Goal: Task Accomplishment & Management: Use online tool/utility

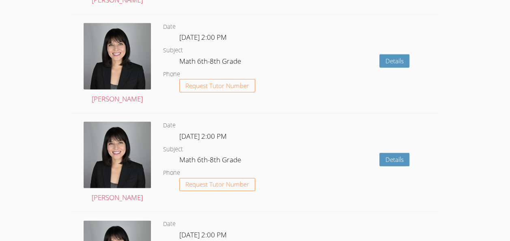
scroll to position [924, 0]
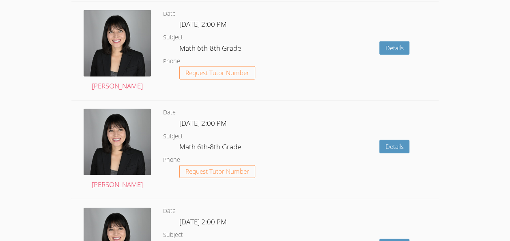
click at [322, 84] on div "Details" at bounding box center [365, 51] width 147 height 98
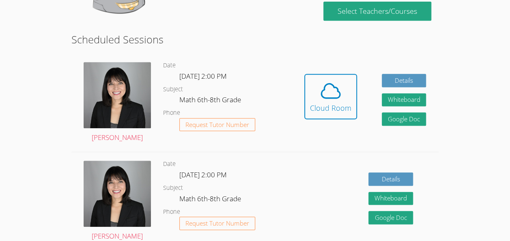
scroll to position [155, 0]
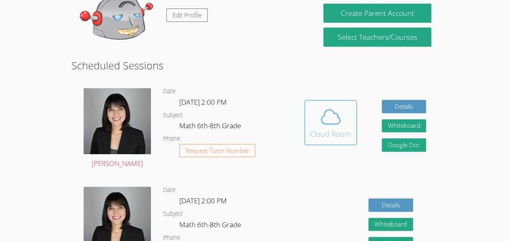
click at [312, 122] on span at bounding box center [330, 117] width 41 height 23
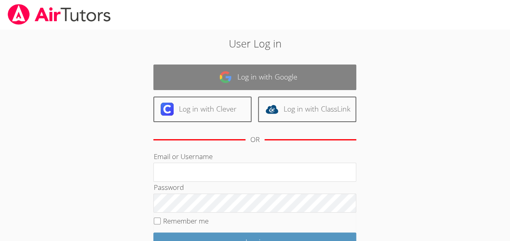
click at [257, 76] on link "Log in with Google" at bounding box center [254, 78] width 203 height 26
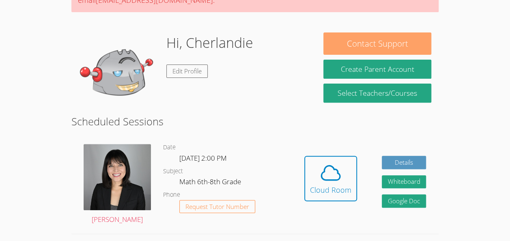
scroll to position [107, 0]
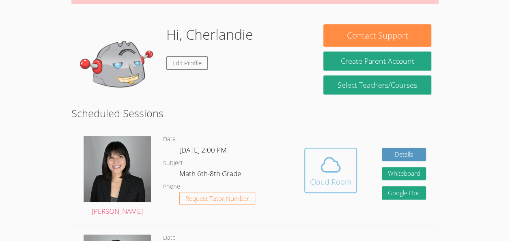
click at [315, 179] on div "Cloud Room" at bounding box center [330, 181] width 41 height 11
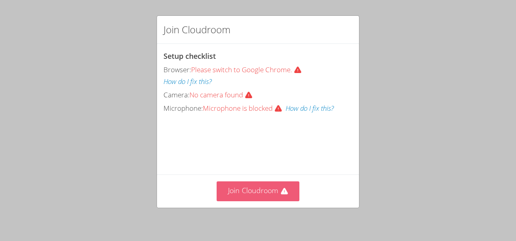
click at [245, 190] on button "Join Cloudroom" at bounding box center [258, 191] width 83 height 20
